Goal: Use online tool/utility: Utilize a website feature to perform a specific function

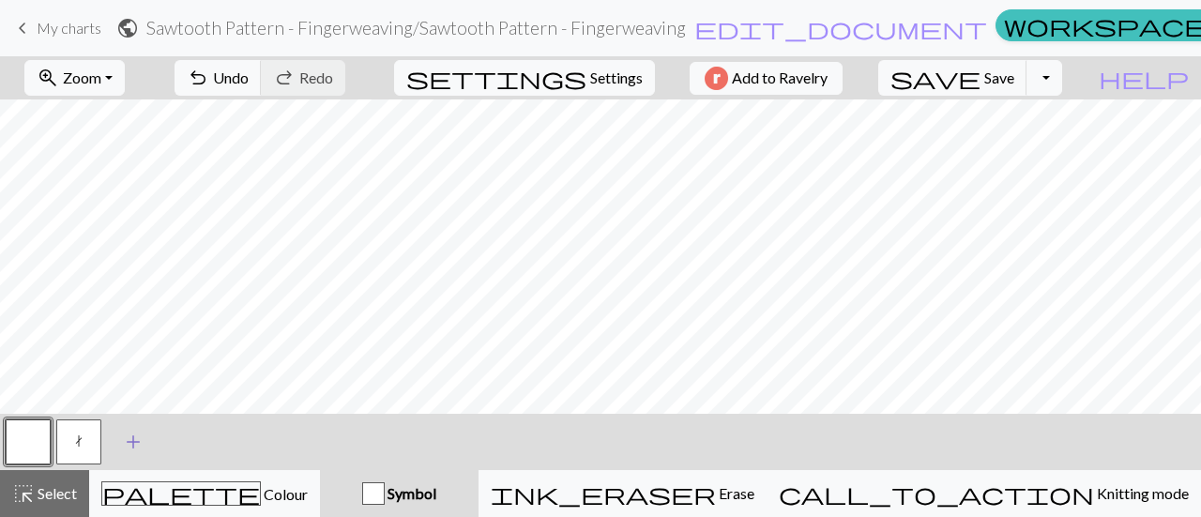
click at [141, 437] on span "add" at bounding box center [133, 442] width 23 height 26
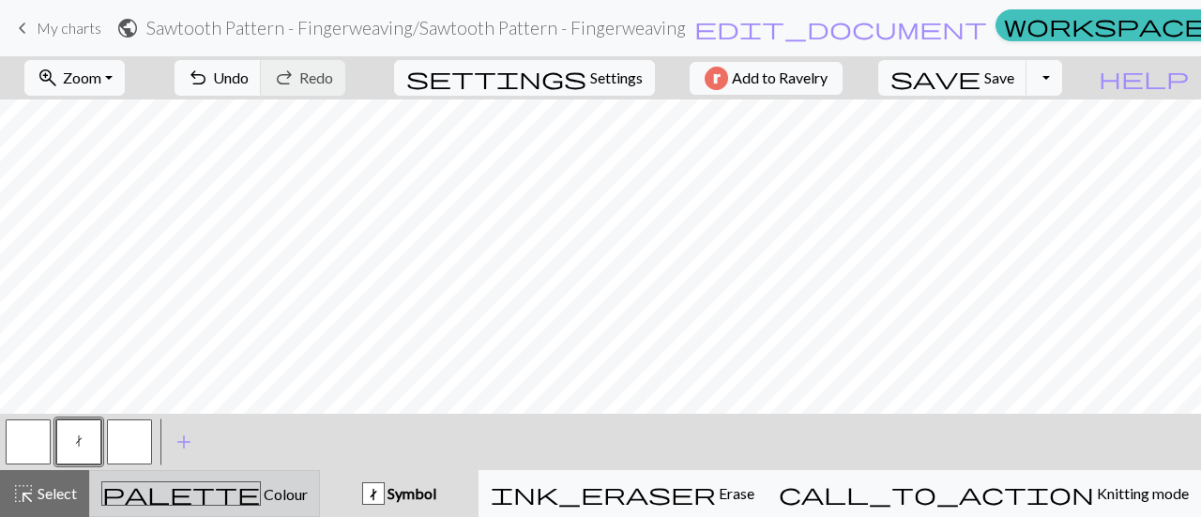
click at [196, 481] on span "palette" at bounding box center [181, 493] width 158 height 26
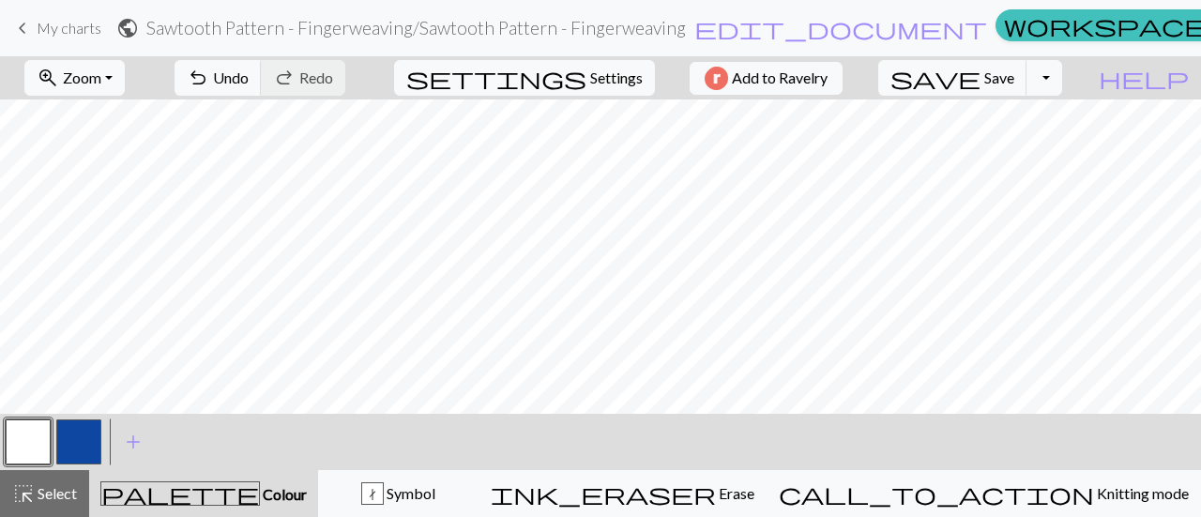
click at [70, 440] on button "button" at bounding box center [78, 441] width 45 height 45
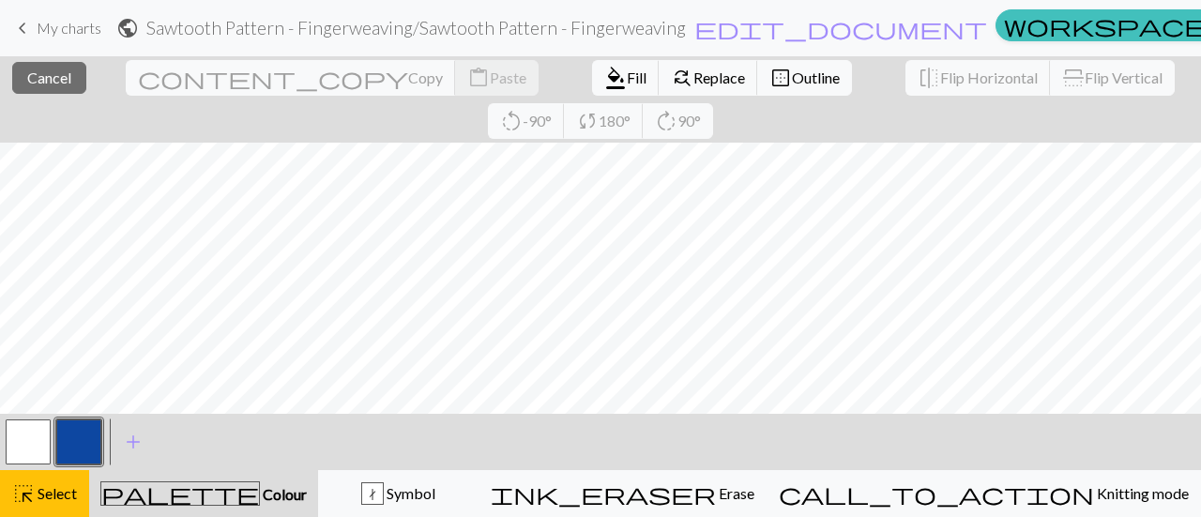
click at [87, 452] on button "button" at bounding box center [78, 441] width 45 height 45
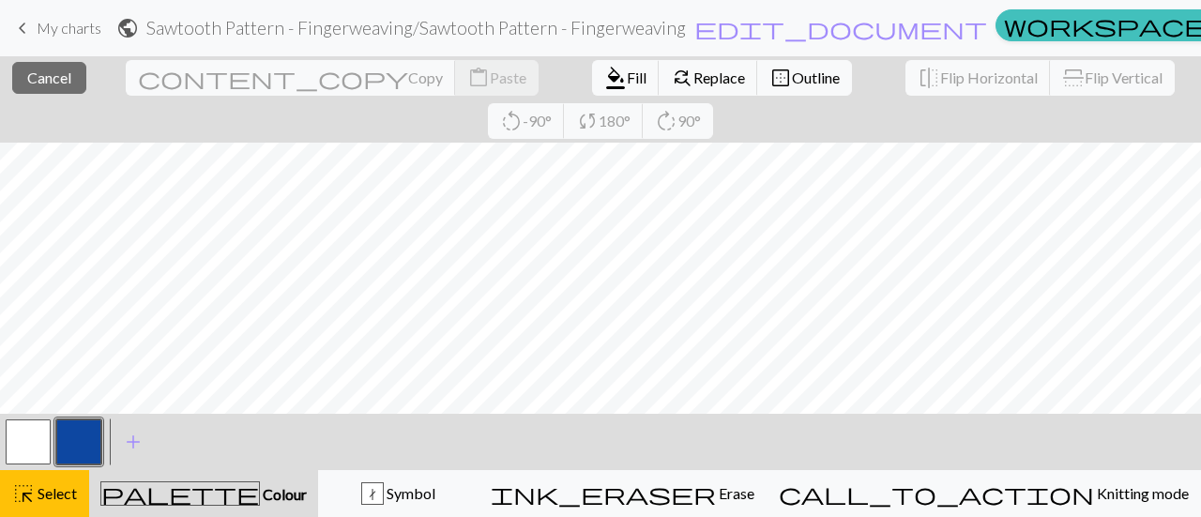
click at [83, 440] on button "button" at bounding box center [78, 441] width 45 height 45
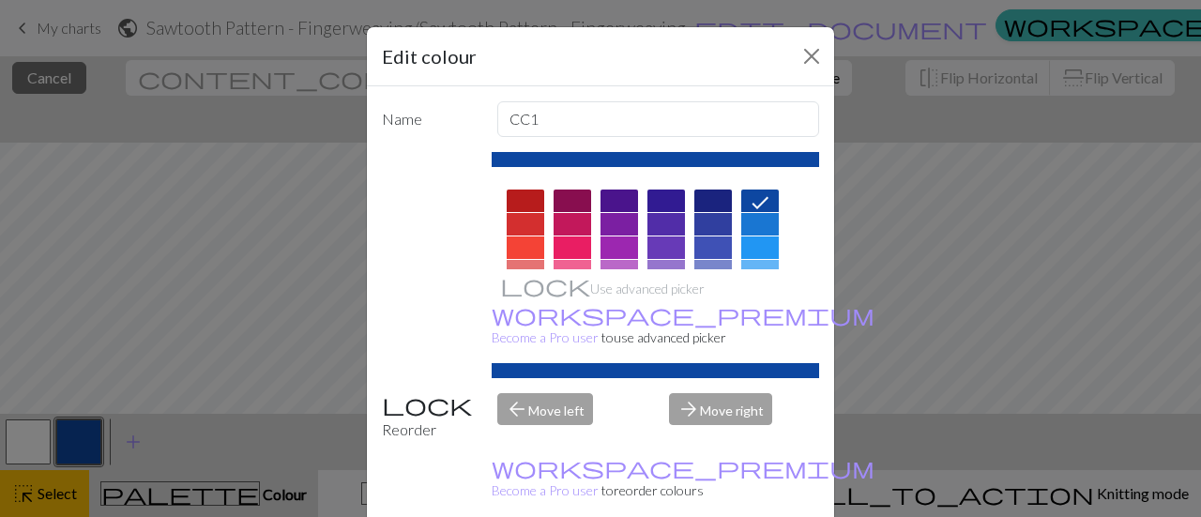
click at [51, 496] on div "Edit colour Name CC1 Use advanced picker workspace_premium Become a Pro user to…" at bounding box center [600, 258] width 1201 height 517
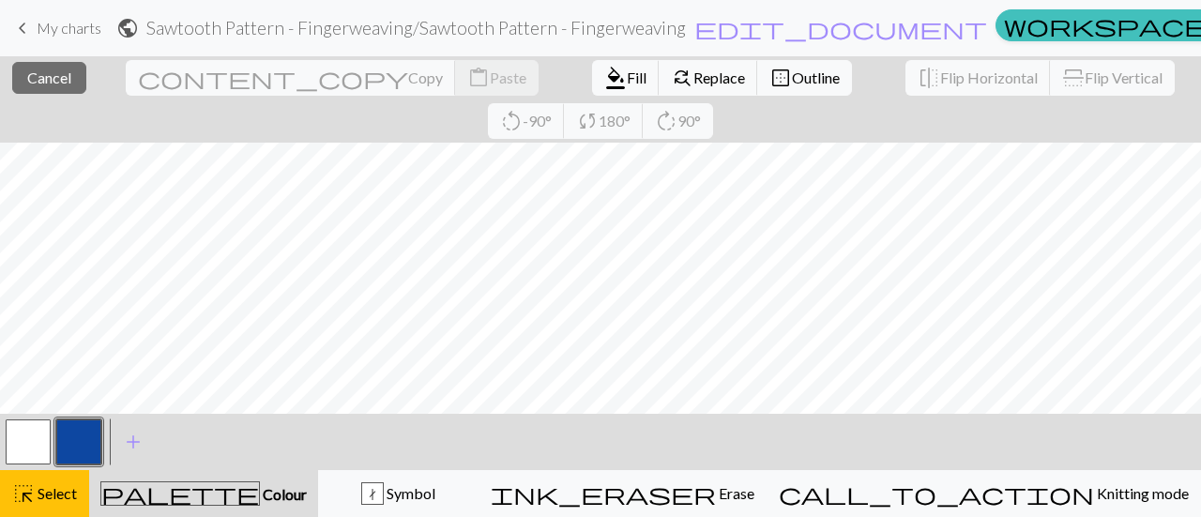
click at [100, 434] on button "button" at bounding box center [78, 441] width 45 height 45
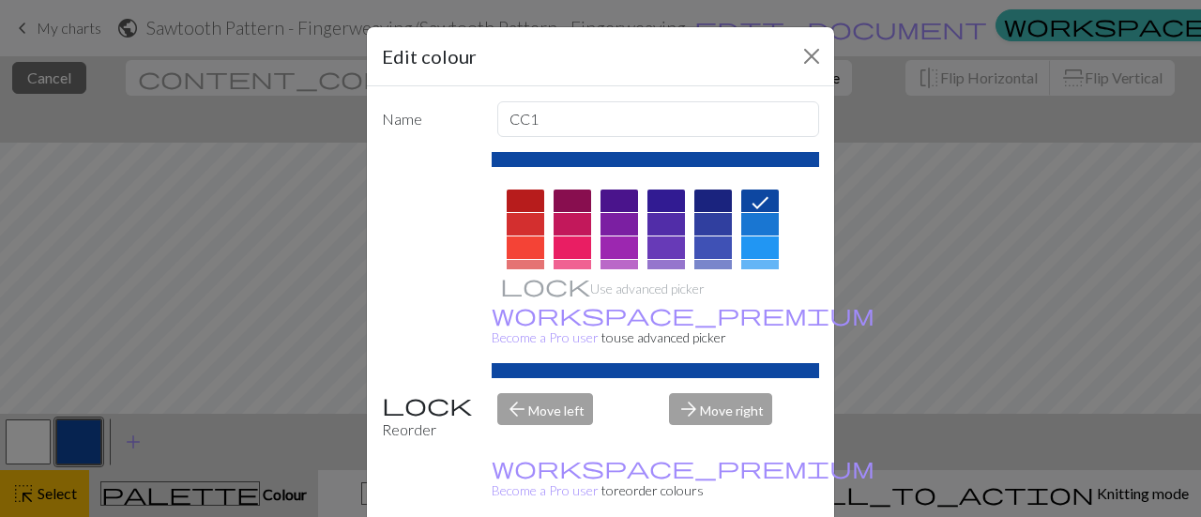
click at [89, 435] on div "Edit colour Name CC1 Use advanced picker workspace_premium Become a Pro user to…" at bounding box center [600, 258] width 1201 height 517
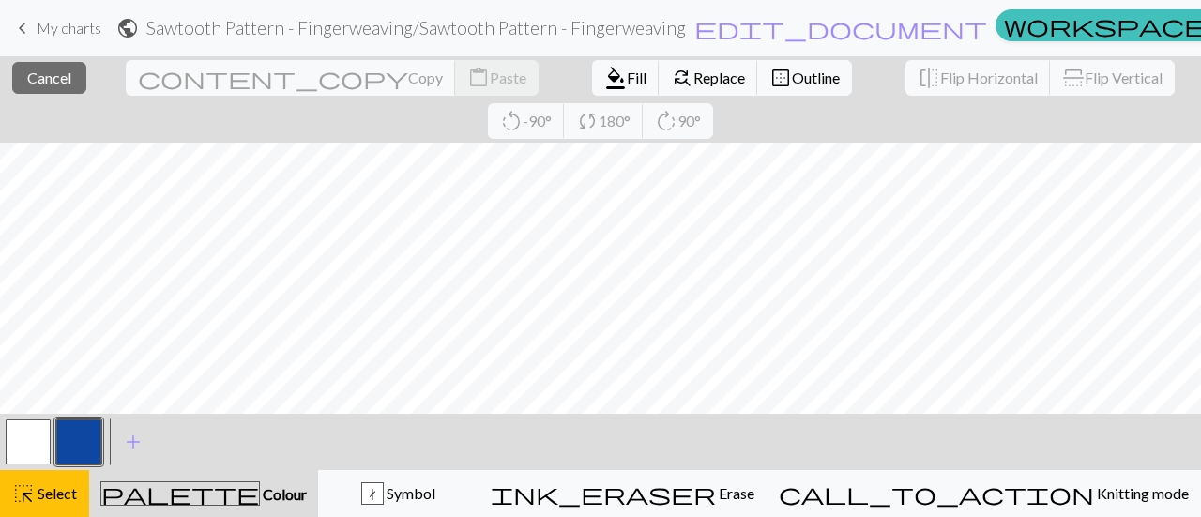
click at [89, 435] on button "button" at bounding box center [78, 441] width 45 height 45
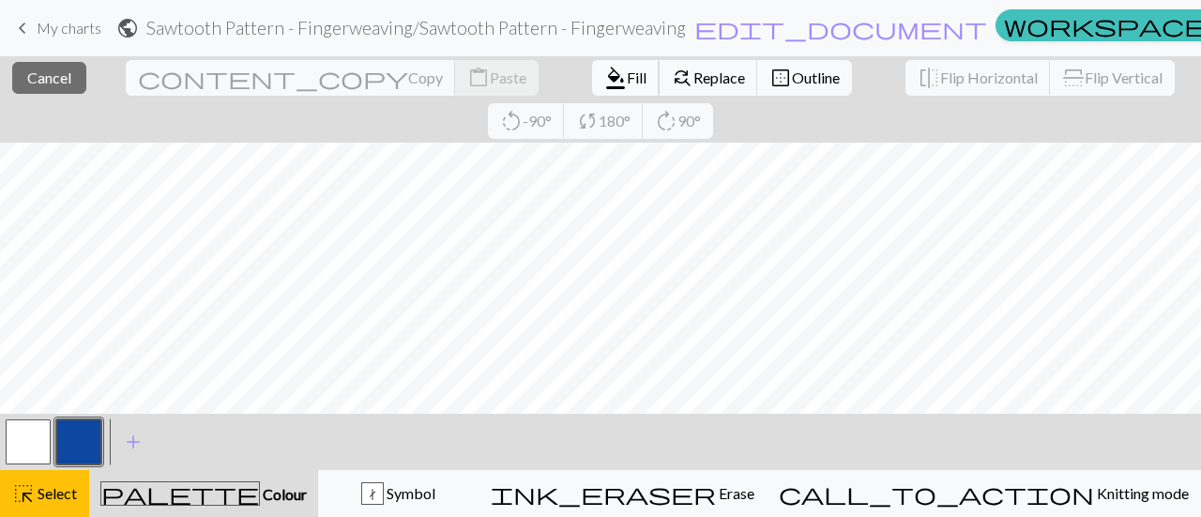
click at [604, 77] on span "format_color_fill" at bounding box center [615, 78] width 23 height 26
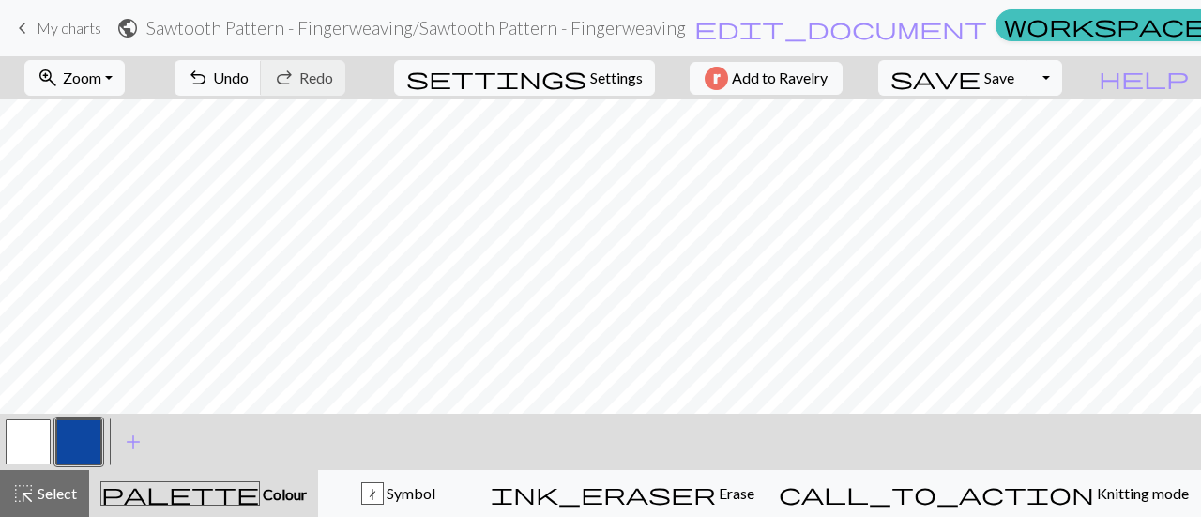
click at [30, 434] on button "button" at bounding box center [28, 441] width 45 height 45
